Goal: Find specific page/section

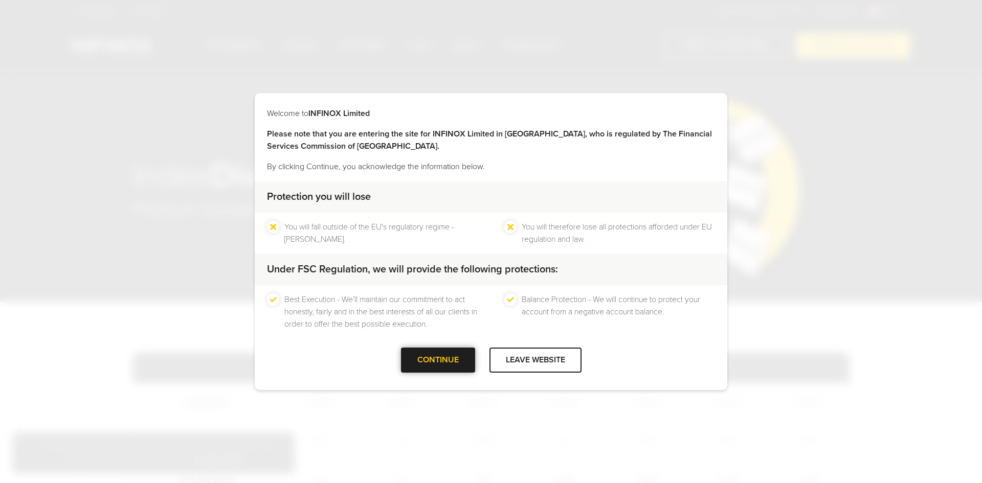
click at [456, 363] on div "CONTINUE" at bounding box center [438, 360] width 74 height 25
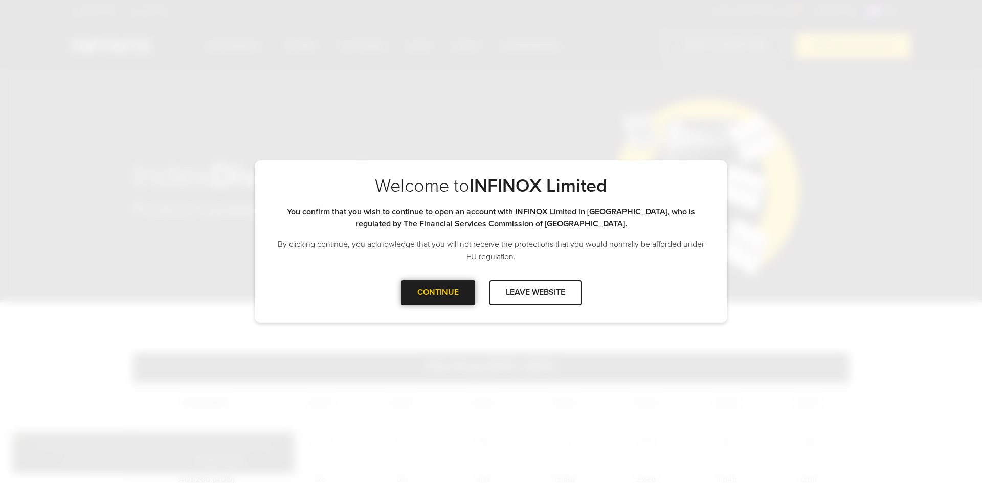
click at [405, 286] on div "CONTINUE" at bounding box center [438, 292] width 74 height 25
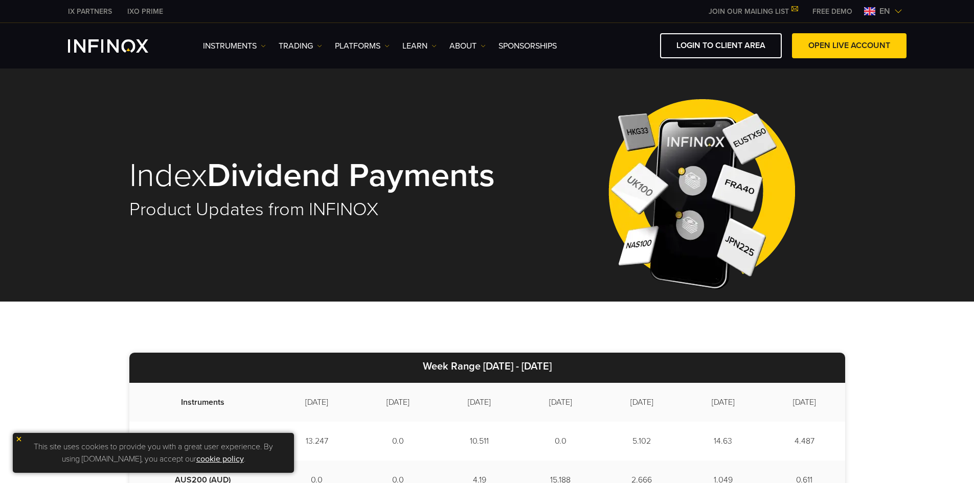
click at [130, 17] on div "IX PARTNERS IXO PRIME JOIN OUR MAILING LIST Never Miss a Trading Opportunity wi…" at bounding box center [487, 11] width 839 height 23
click at [135, 12] on link "IXO PRIME" at bounding box center [145, 11] width 51 height 11
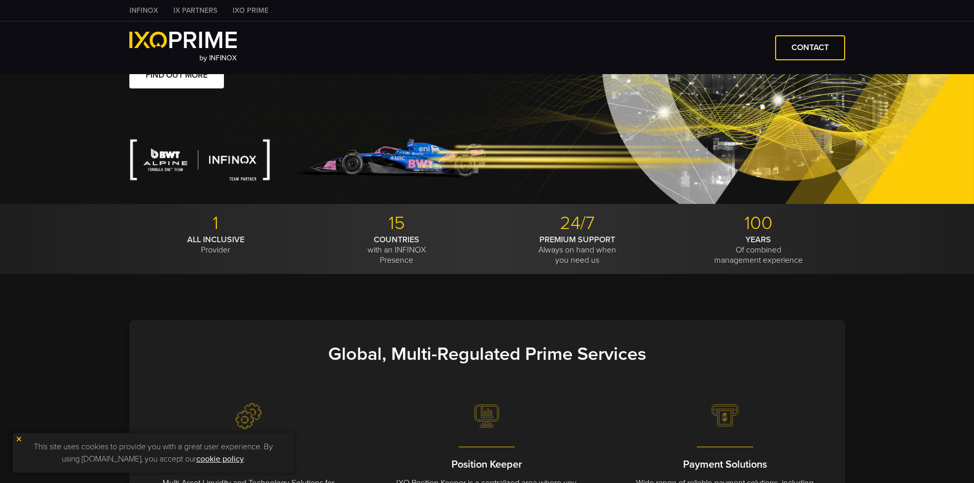
type input "****"
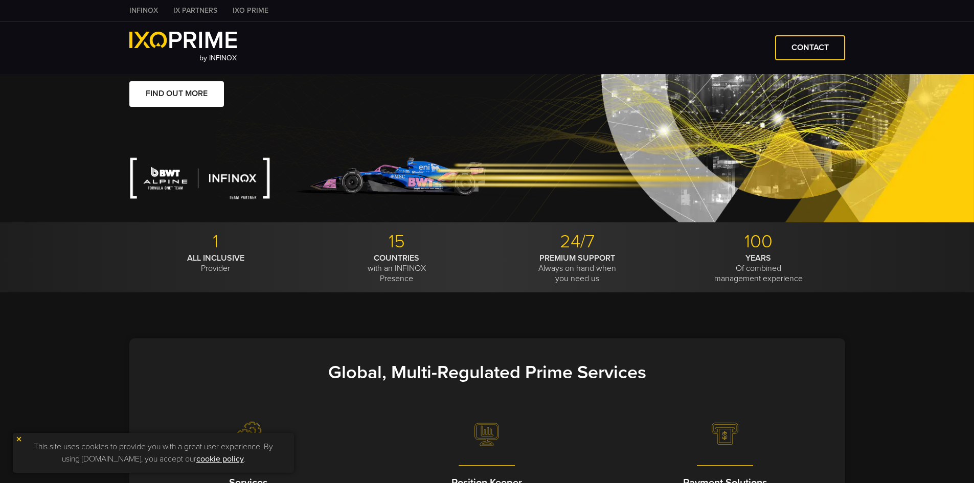
scroll to position [102, 0]
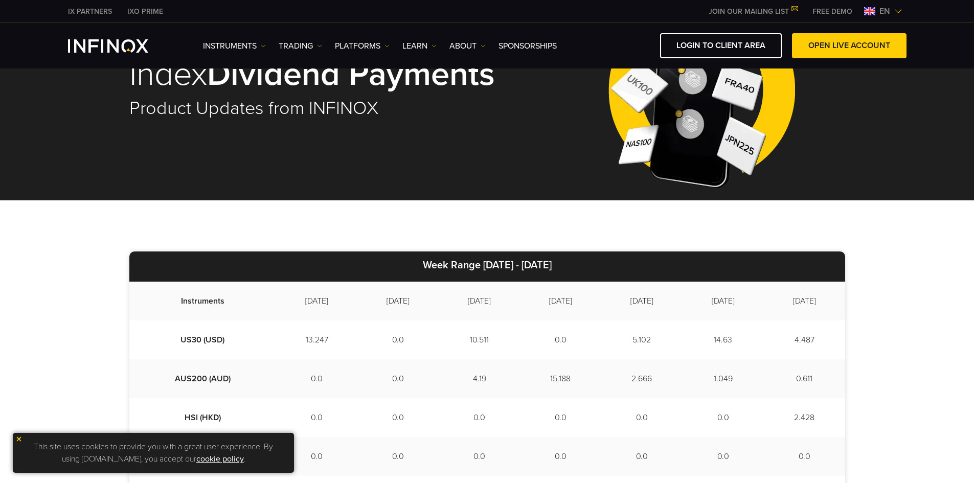
scroll to position [256, 0]
